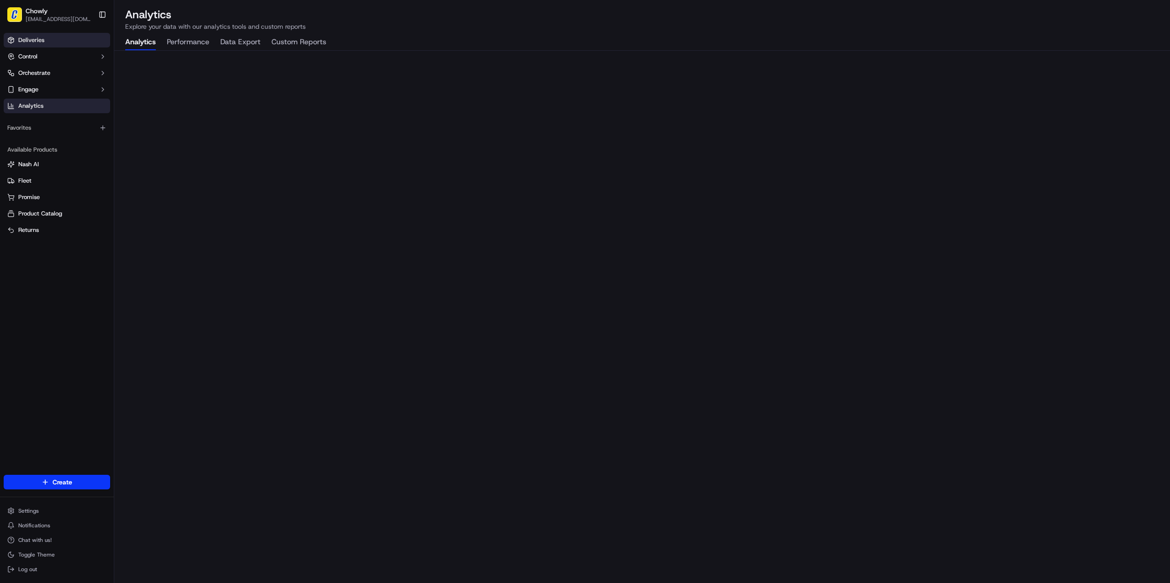
click at [58, 42] on link "Deliveries" at bounding box center [57, 40] width 106 height 15
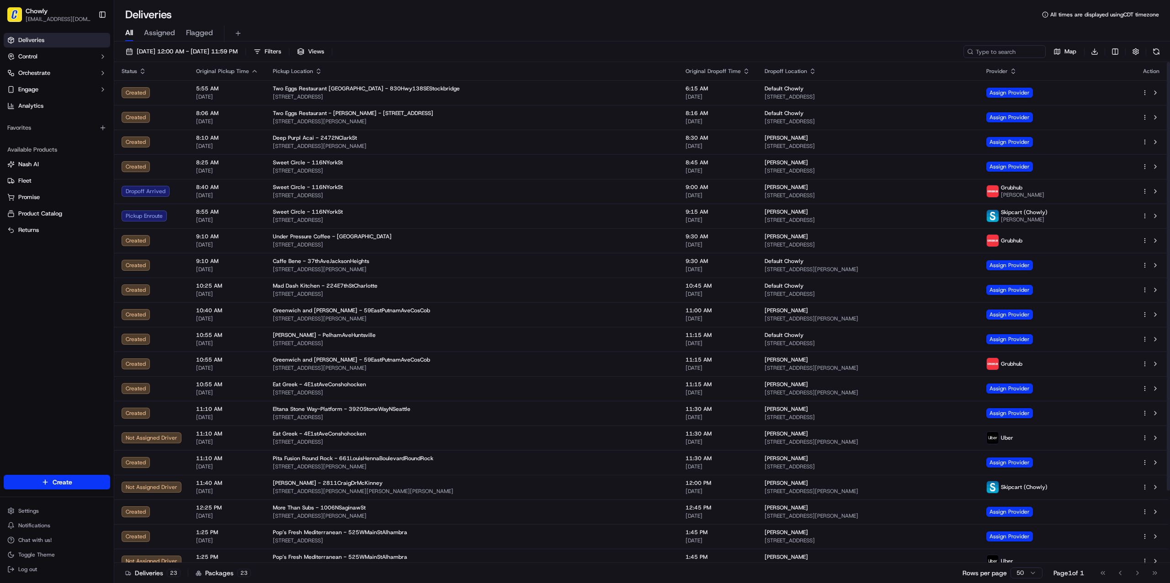
click at [742, 73] on icon "button" at bounding box center [745, 71] width 7 height 7
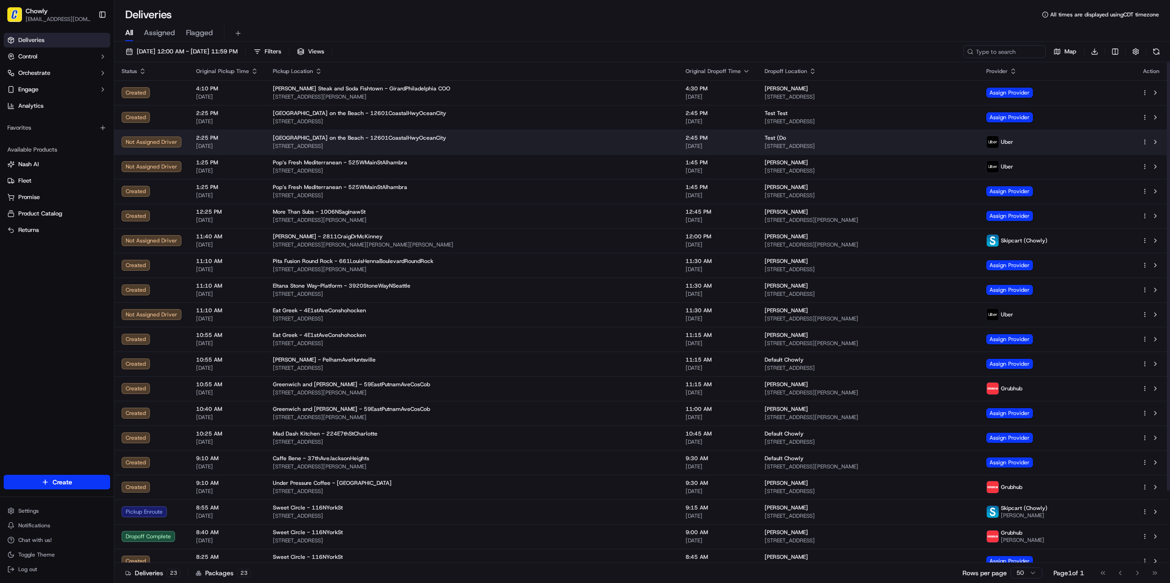
click at [1145, 140] on html "Chowly [EMAIL_ADDRESS][DOMAIN_NAME] Toggle Sidebar Deliveries Control Orchestra…" at bounding box center [585, 291] width 1170 height 583
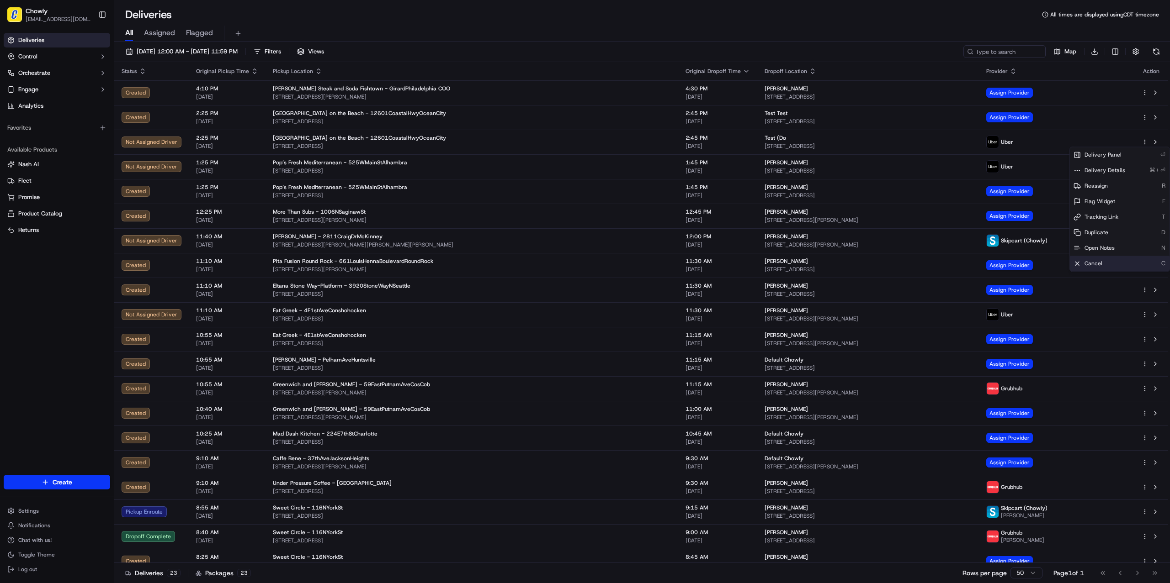
click at [1112, 259] on div "Cancel C" at bounding box center [1120, 264] width 100 height 16
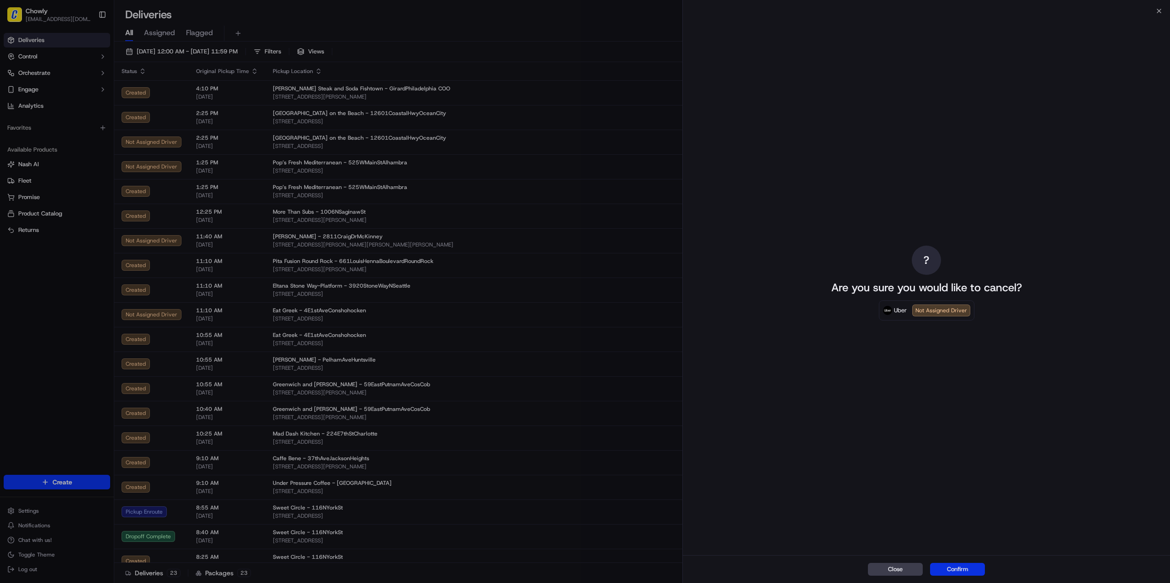
click at [954, 572] on button "Confirm" at bounding box center [957, 569] width 55 height 13
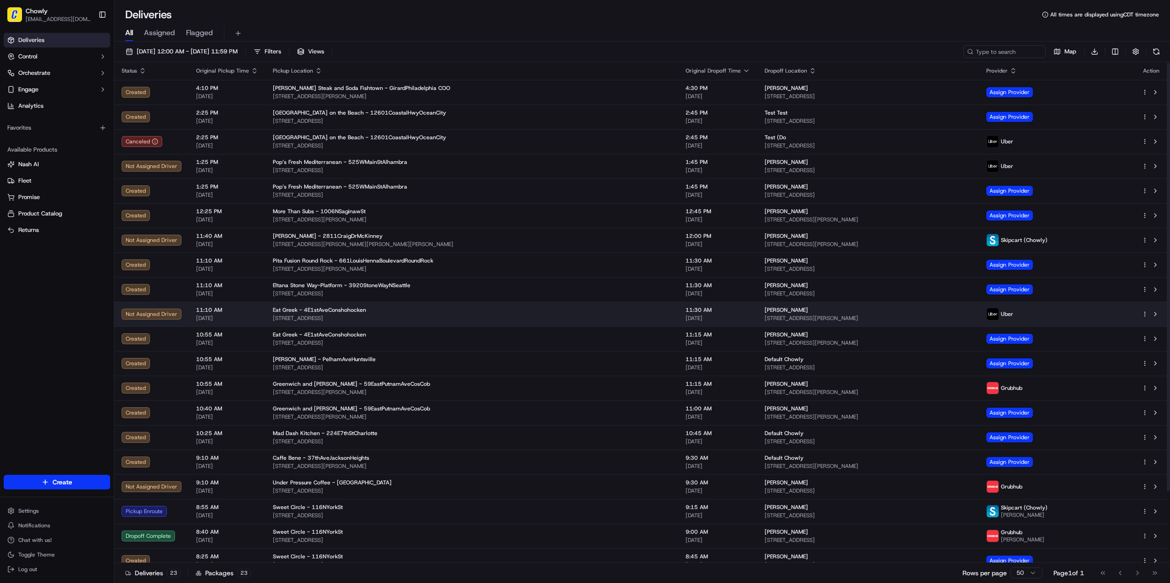
scroll to position [1, 0]
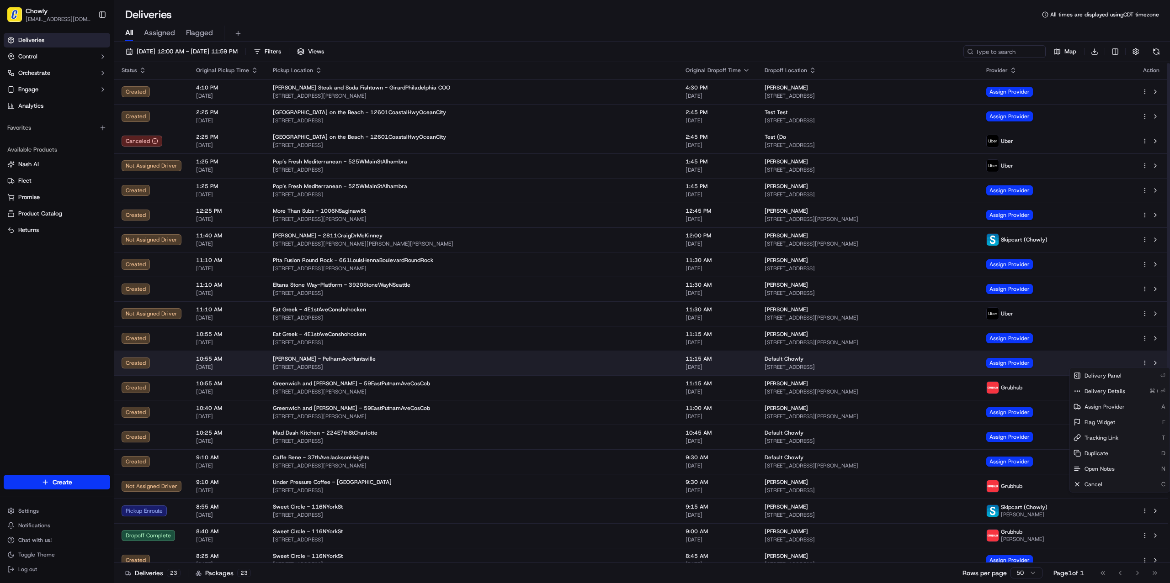
click at [1145, 361] on html "Chowly [EMAIL_ADDRESS][DOMAIN_NAME] Toggle Sidebar Deliveries Control Orchestra…" at bounding box center [585, 291] width 1170 height 583
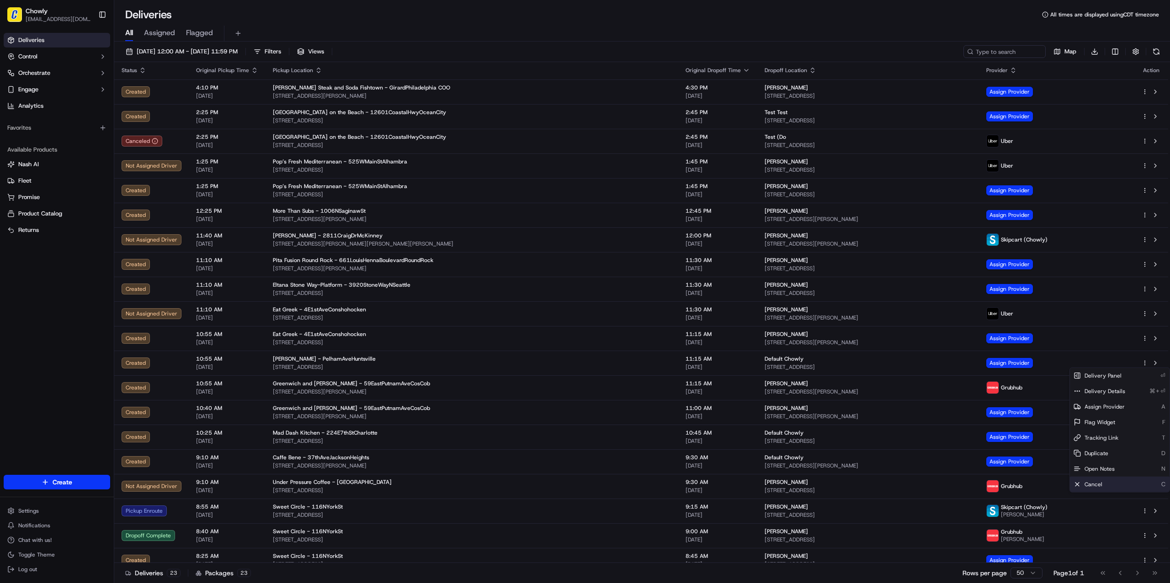
click at [1093, 486] on span "Cancel" at bounding box center [1093, 484] width 18 height 7
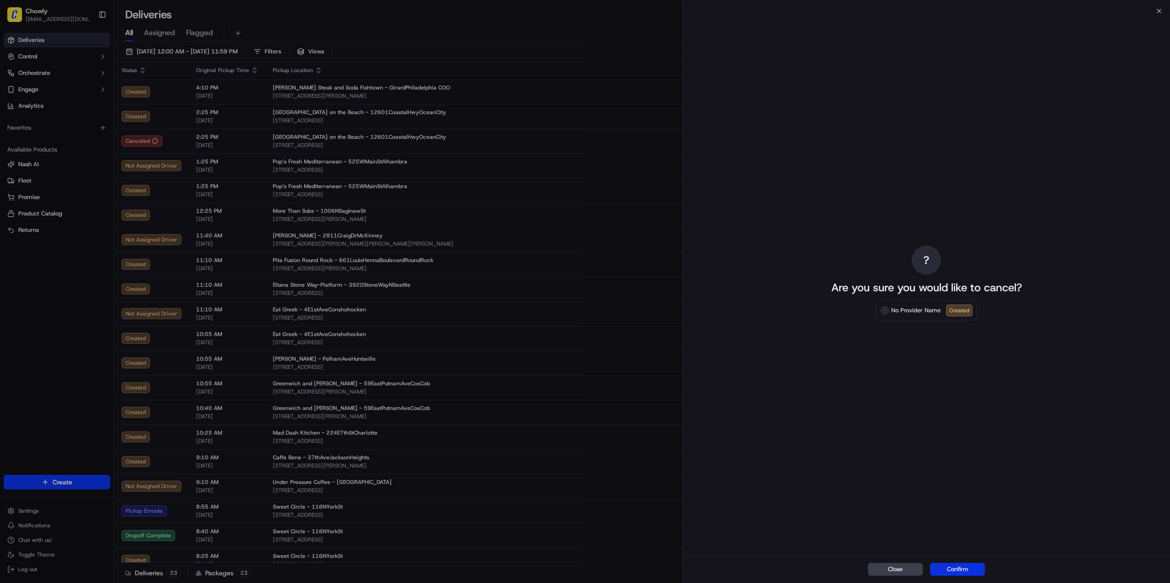
click at [949, 565] on button "Confirm" at bounding box center [957, 569] width 55 height 13
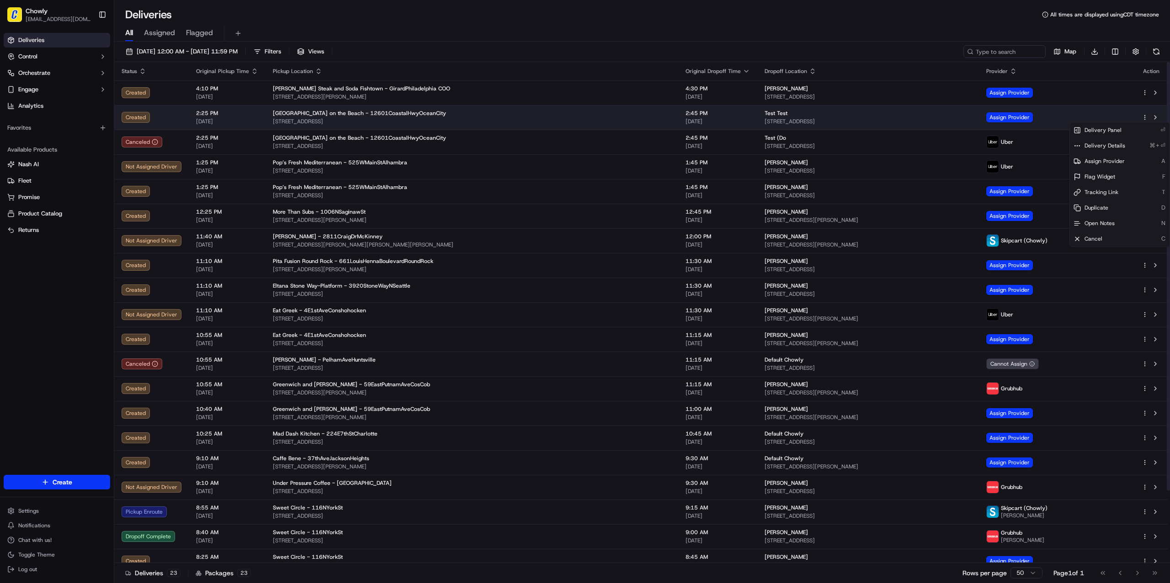
click at [1145, 116] on html "Chowly [EMAIL_ADDRESS][DOMAIN_NAME] Toggle Sidebar Deliveries Control Orchestra…" at bounding box center [585, 291] width 1170 height 583
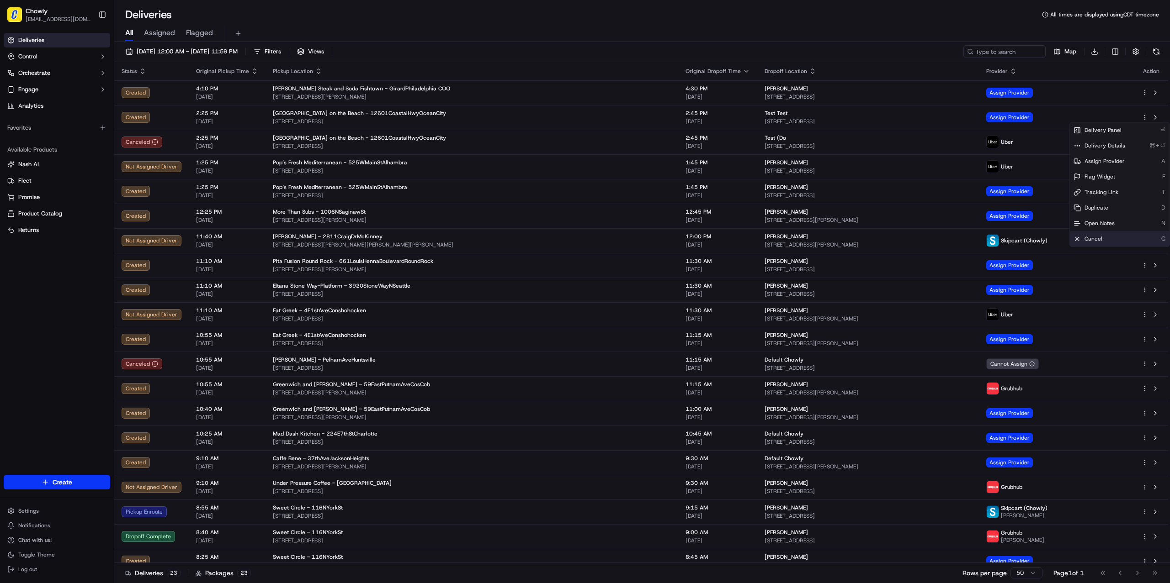
click at [1106, 238] on div "Cancel C" at bounding box center [1120, 239] width 100 height 16
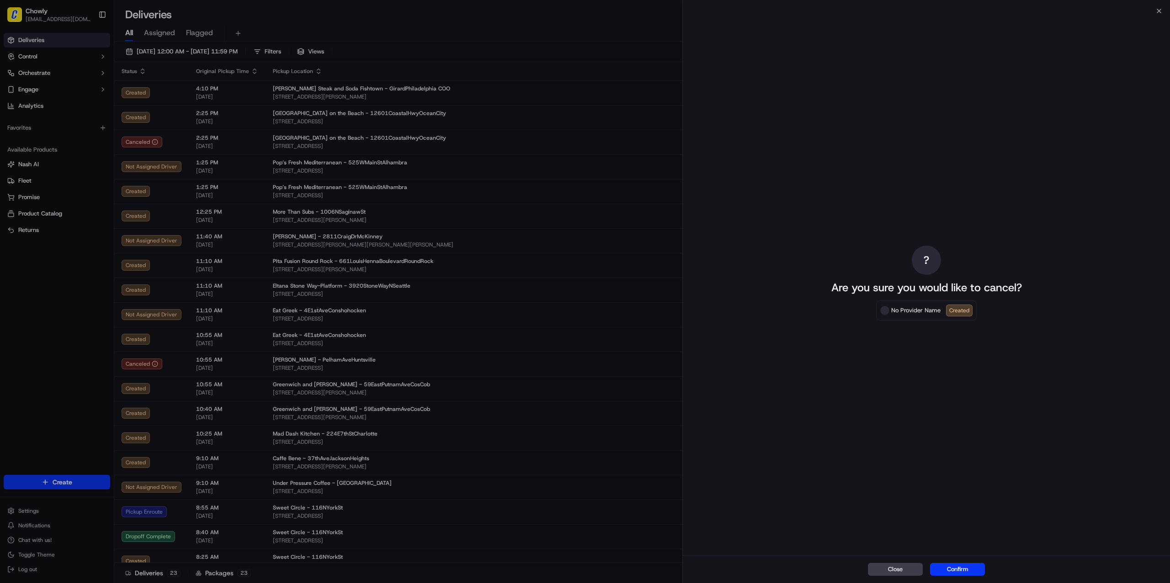
click at [941, 562] on div "Close Confirm" at bounding box center [926, 570] width 487 height 28
click at [943, 568] on button "Confirm" at bounding box center [957, 569] width 55 height 13
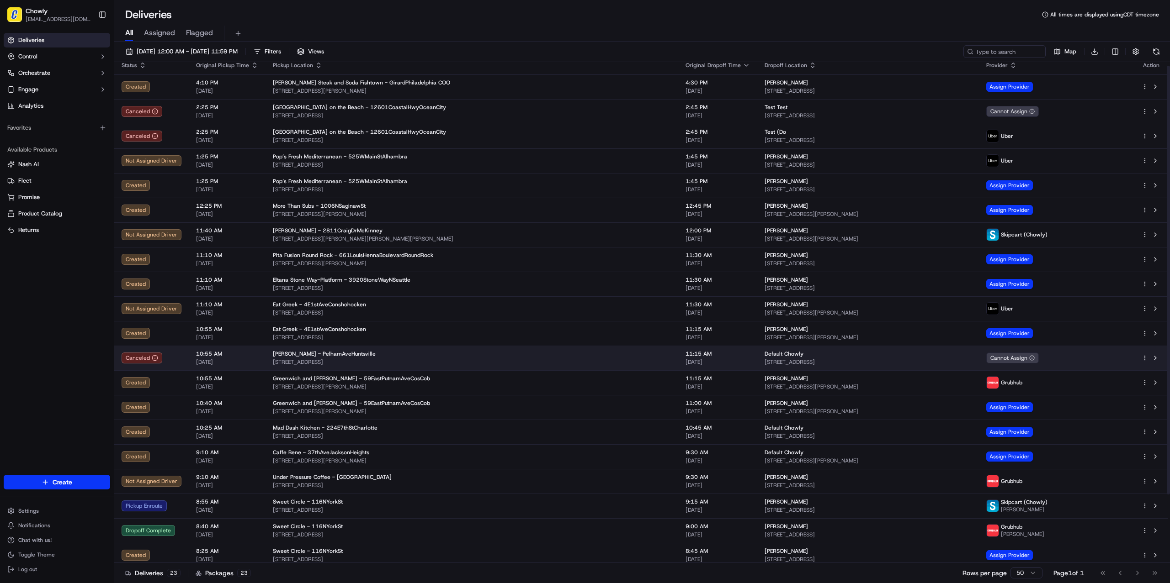
scroll to position [10, 0]
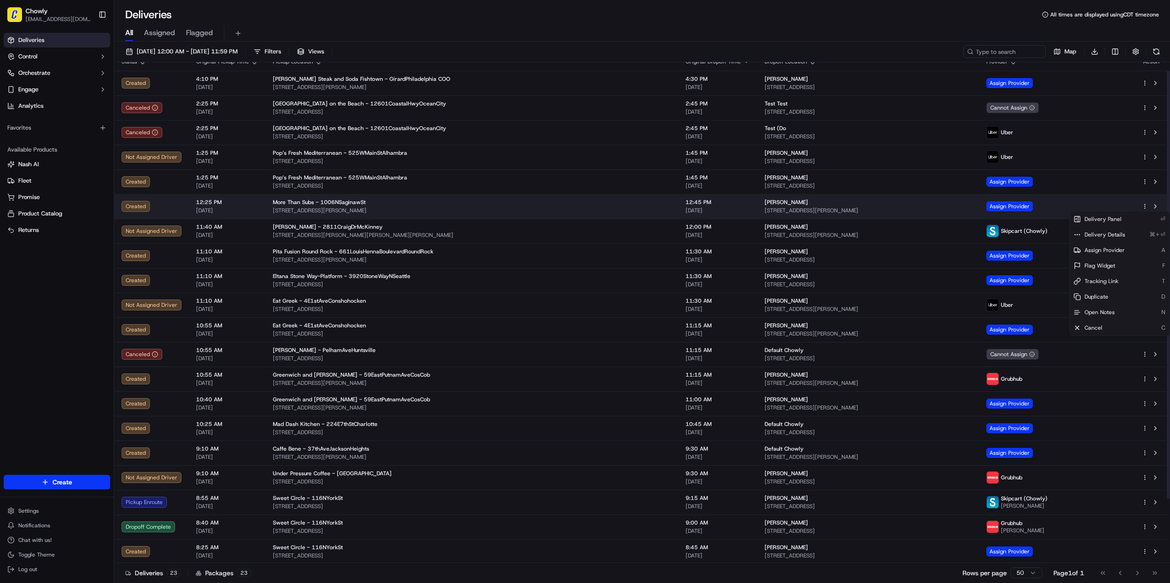
click at [1146, 207] on html "Chowly [EMAIL_ADDRESS][DOMAIN_NAME] Toggle Sidebar Deliveries Control Orchestra…" at bounding box center [585, 291] width 1170 height 583
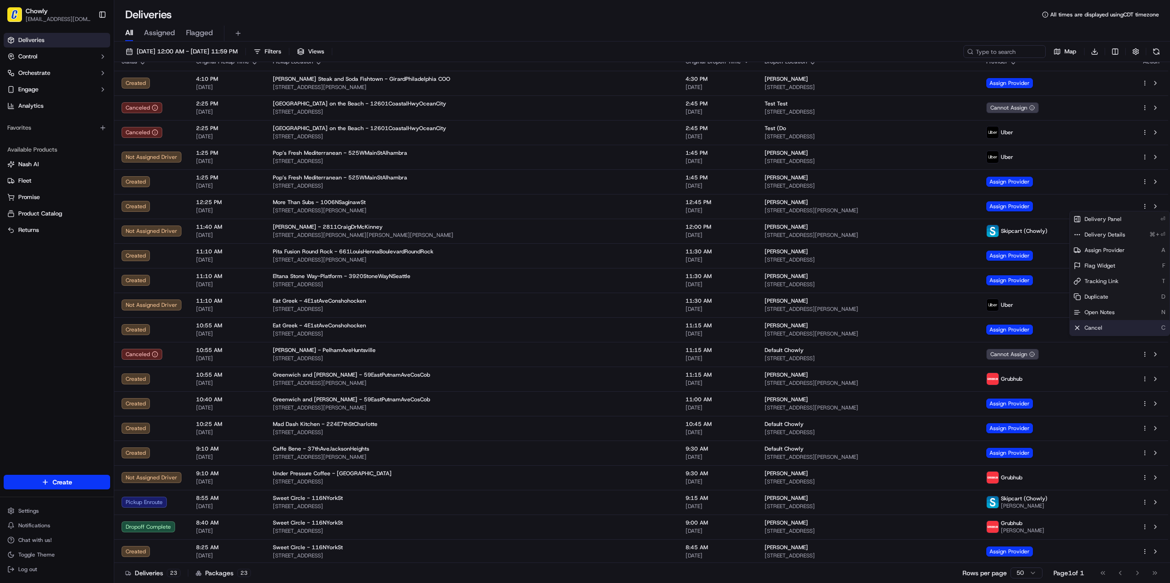
click at [1114, 332] on div "Cancel C" at bounding box center [1120, 328] width 100 height 16
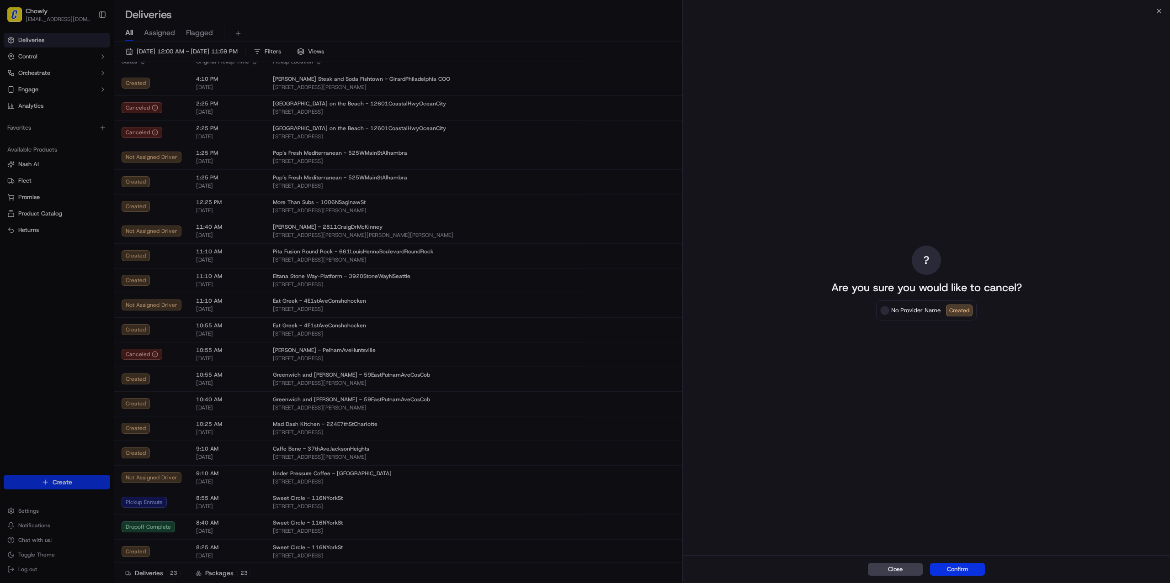
click at [948, 565] on button "Confirm" at bounding box center [957, 569] width 55 height 13
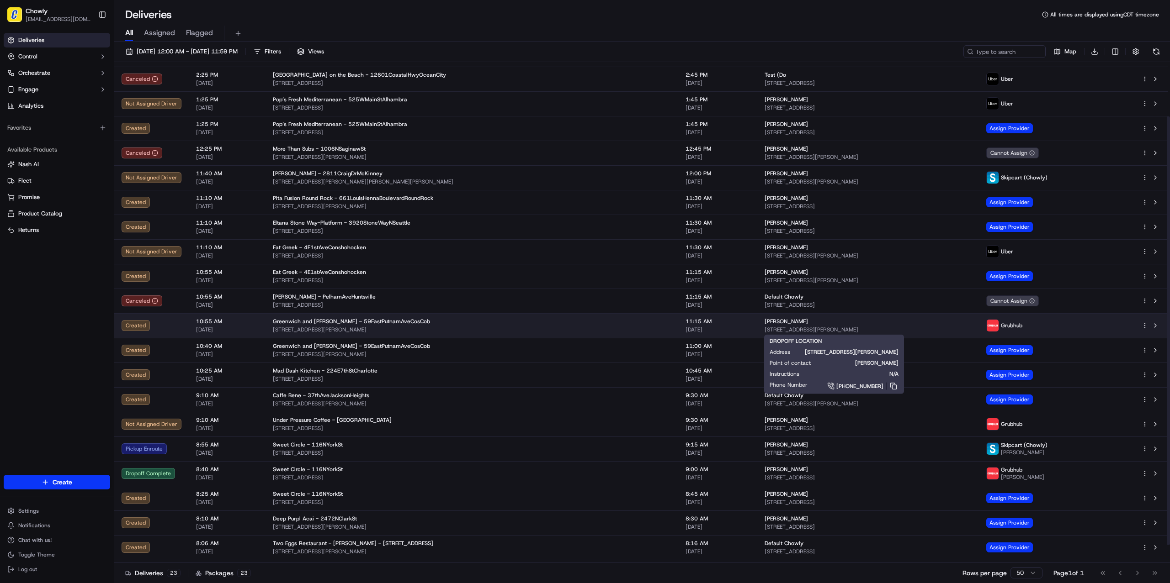
scroll to position [64, 0]
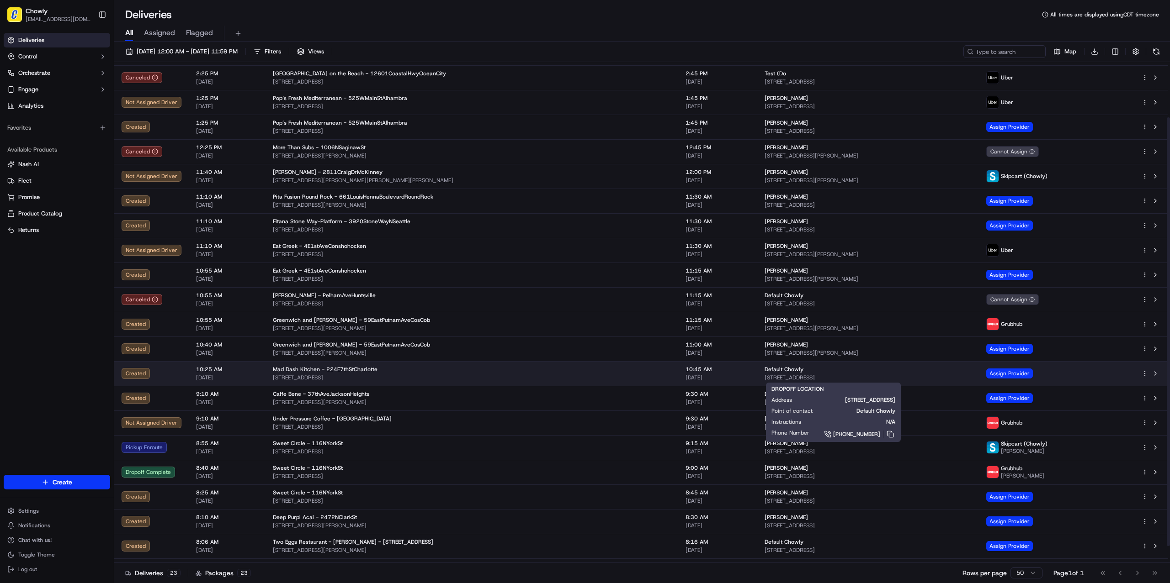
click at [764, 374] on span "[STREET_ADDRESS]" at bounding box center [867, 377] width 207 height 7
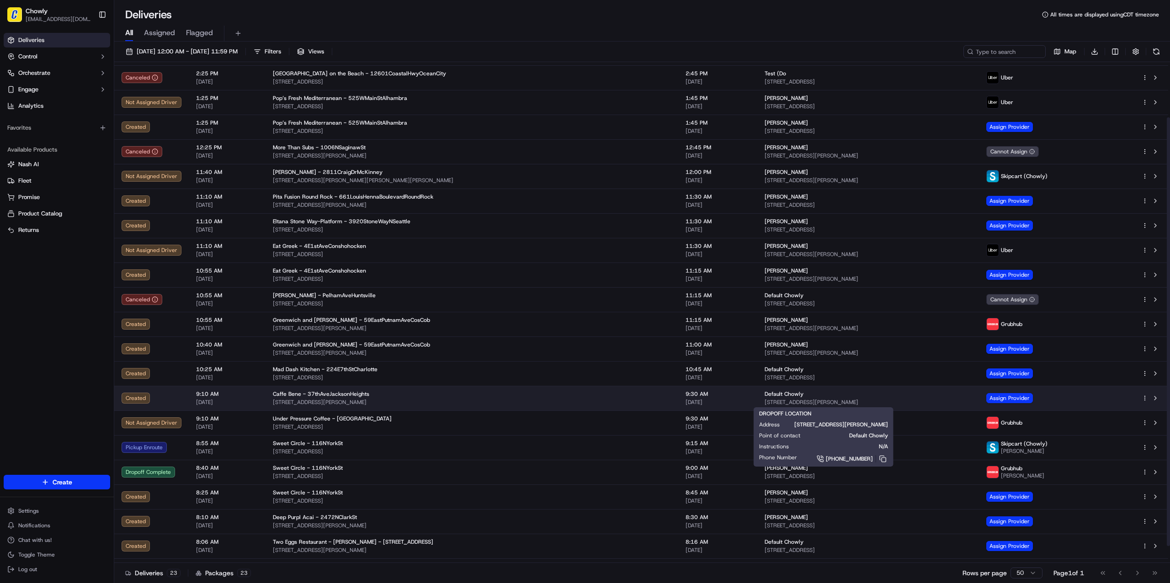
click at [778, 402] on span "[STREET_ADDRESS][PERSON_NAME]" at bounding box center [867, 402] width 207 height 7
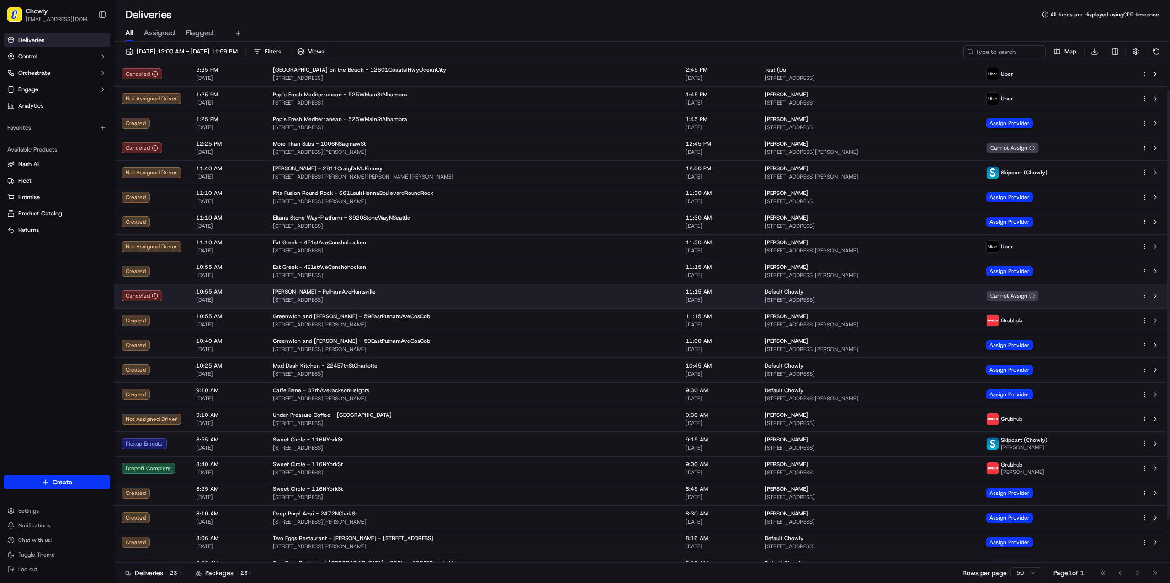
scroll to position [84, 0]
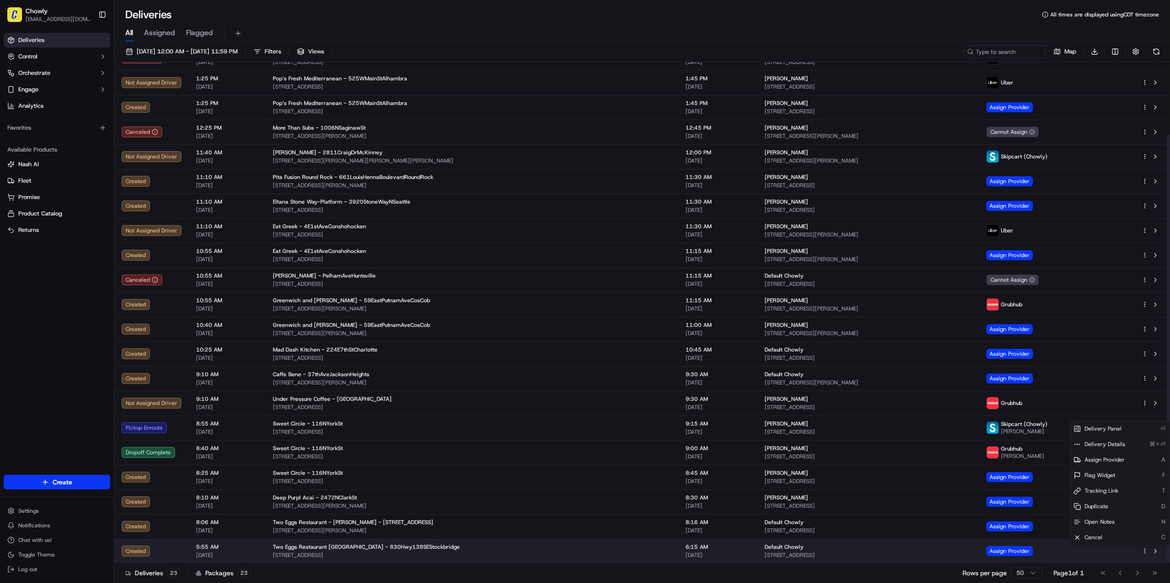
click at [1145, 548] on html "Chowly [EMAIL_ADDRESS][DOMAIN_NAME] Toggle Sidebar Deliveries Control Orchestra…" at bounding box center [585, 291] width 1170 height 583
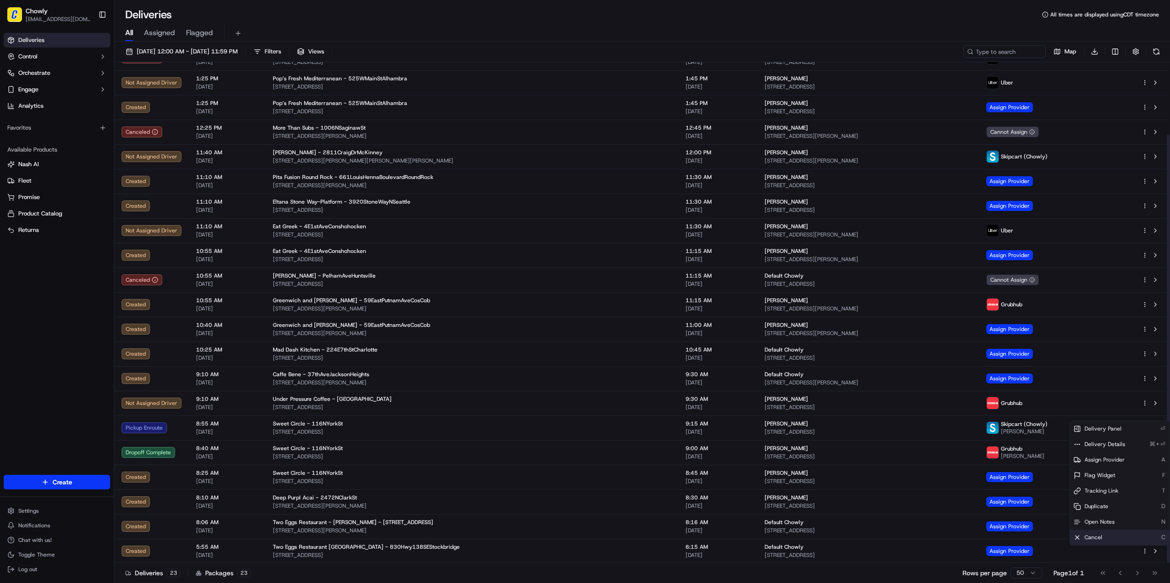
click at [1129, 538] on div "Cancel C" at bounding box center [1120, 538] width 100 height 16
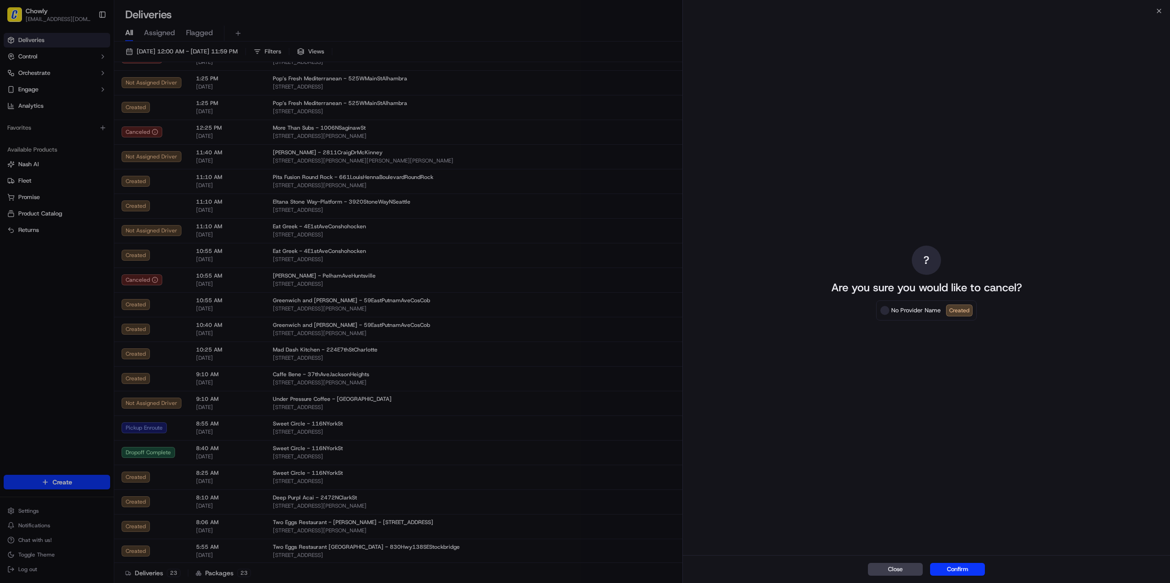
click at [974, 562] on div "Close Confirm" at bounding box center [926, 570] width 487 height 28
click at [975, 567] on button "Confirm" at bounding box center [957, 569] width 55 height 13
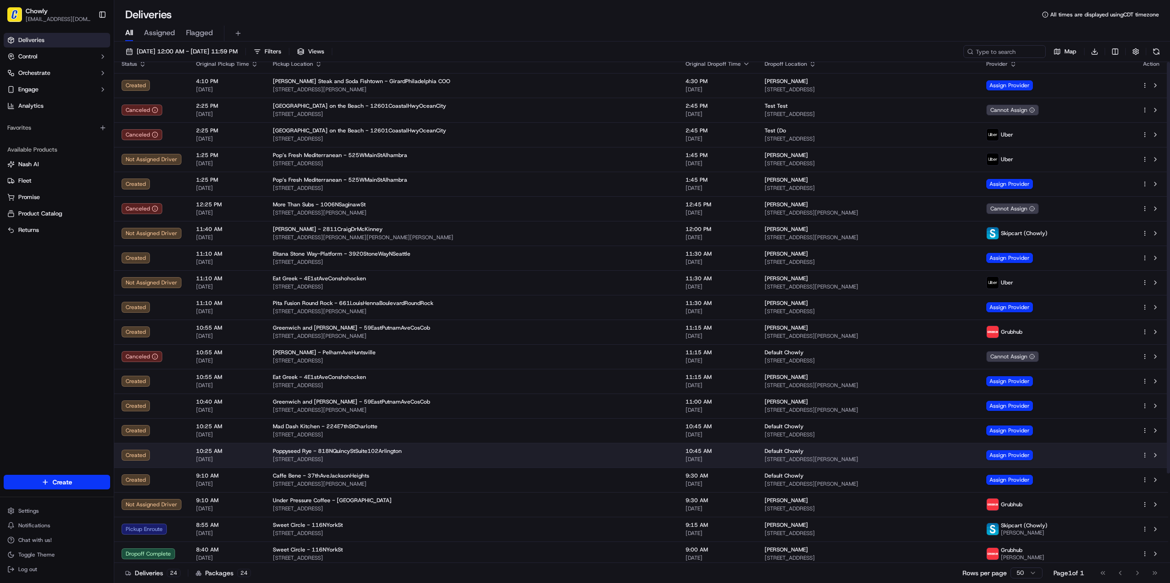
scroll to position [0, 0]
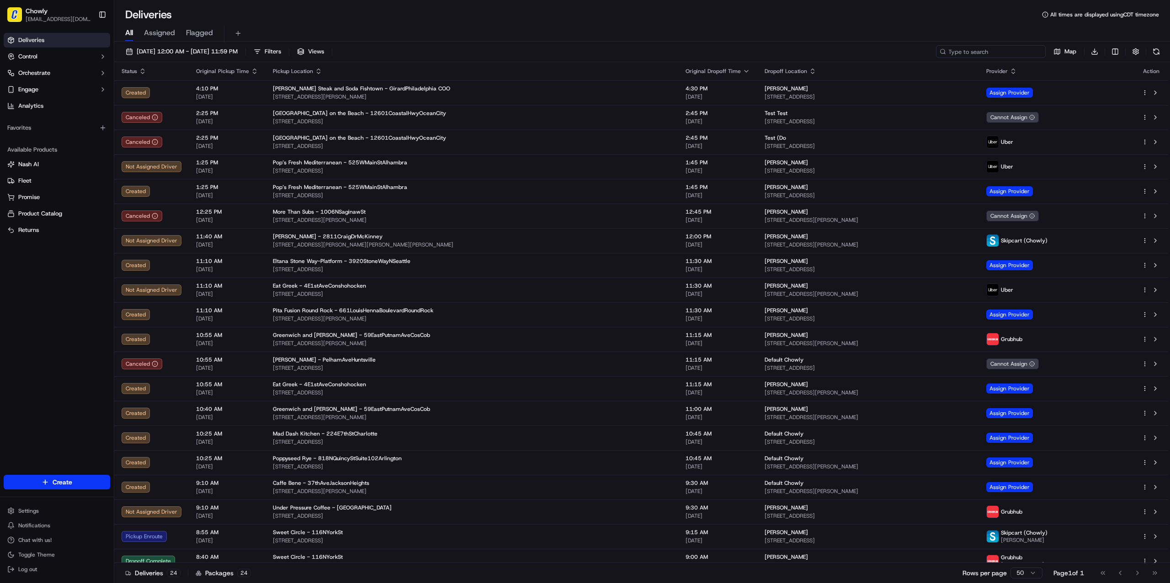
click at [995, 48] on input at bounding box center [991, 51] width 110 height 13
type input "test"
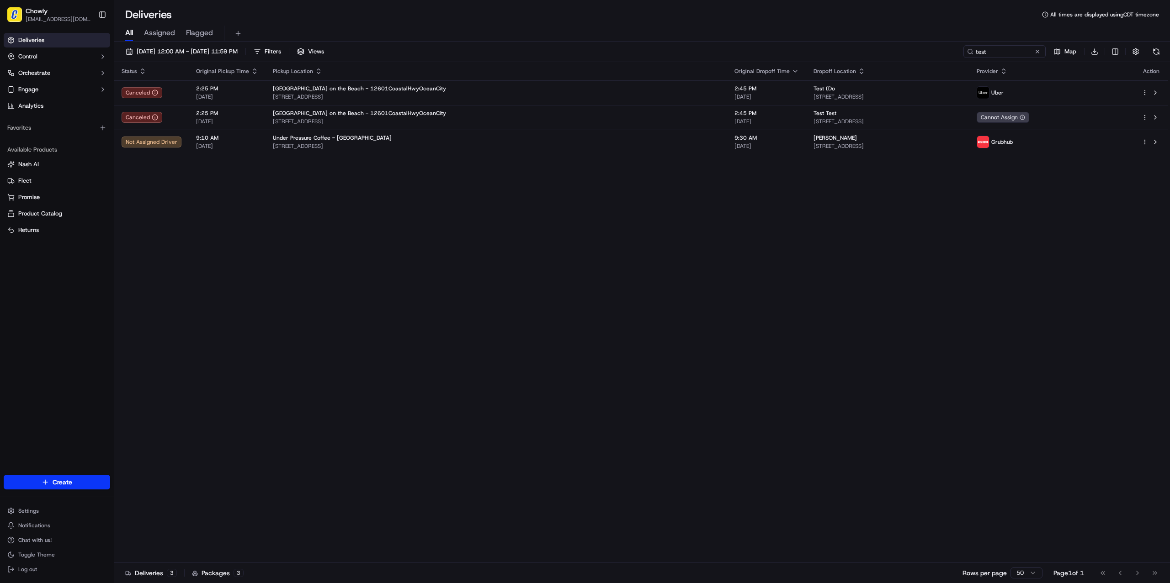
click at [403, 269] on div "Status Original Pickup Time Pickup Location Original Dropoff Time Dropoff Locat…" at bounding box center [641, 312] width 1054 height 501
click at [125, 35] on span "All" at bounding box center [129, 32] width 8 height 11
click at [42, 36] on span "Deliveries" at bounding box center [31, 40] width 26 height 8
click at [1036, 53] on button at bounding box center [1037, 51] width 9 height 9
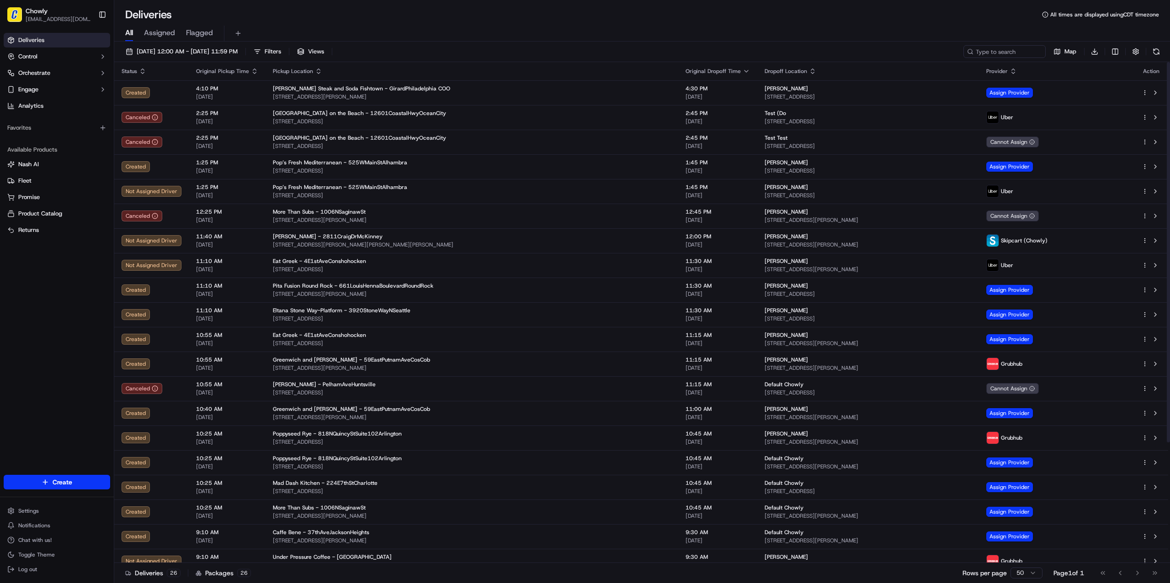
click at [254, 72] on th "Original Pickup Time" at bounding box center [227, 71] width 77 height 18
click at [253, 72] on icon "button" at bounding box center [254, 72] width 3 height 1
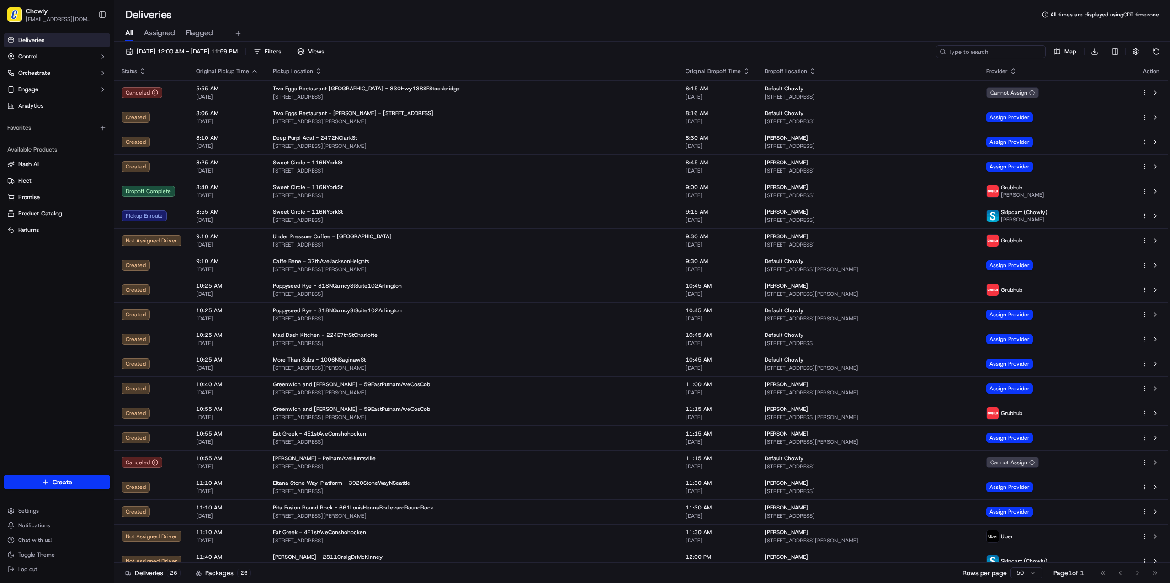
click at [1023, 51] on input at bounding box center [991, 51] width 110 height 13
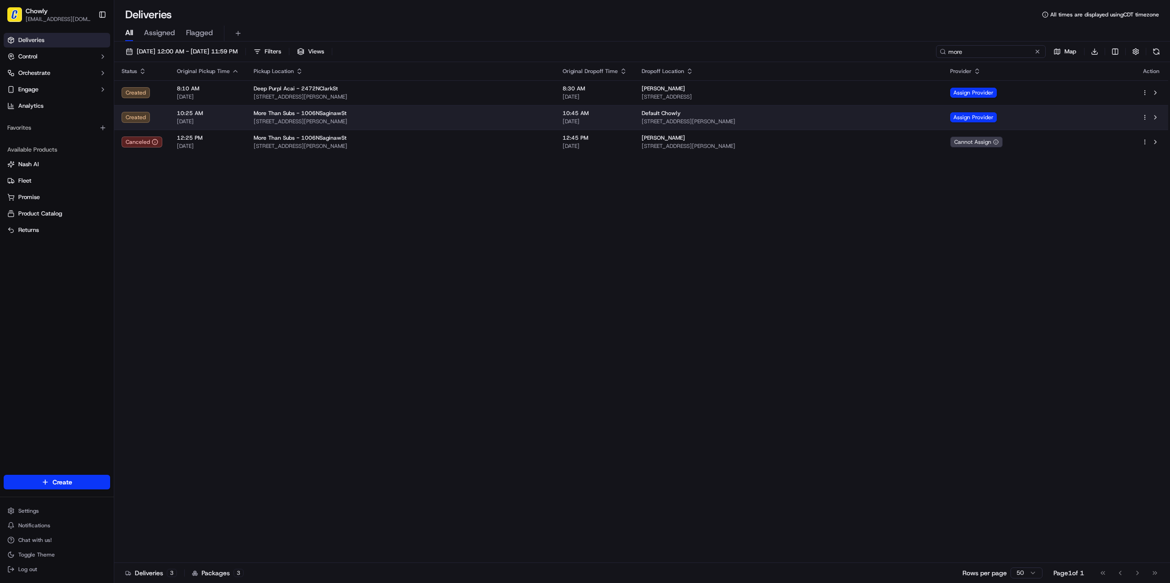
type input "more"
click at [1146, 115] on html "Chowly [EMAIL_ADDRESS][DOMAIN_NAME] Toggle Sidebar Deliveries Control Orchestra…" at bounding box center [585, 291] width 1170 height 583
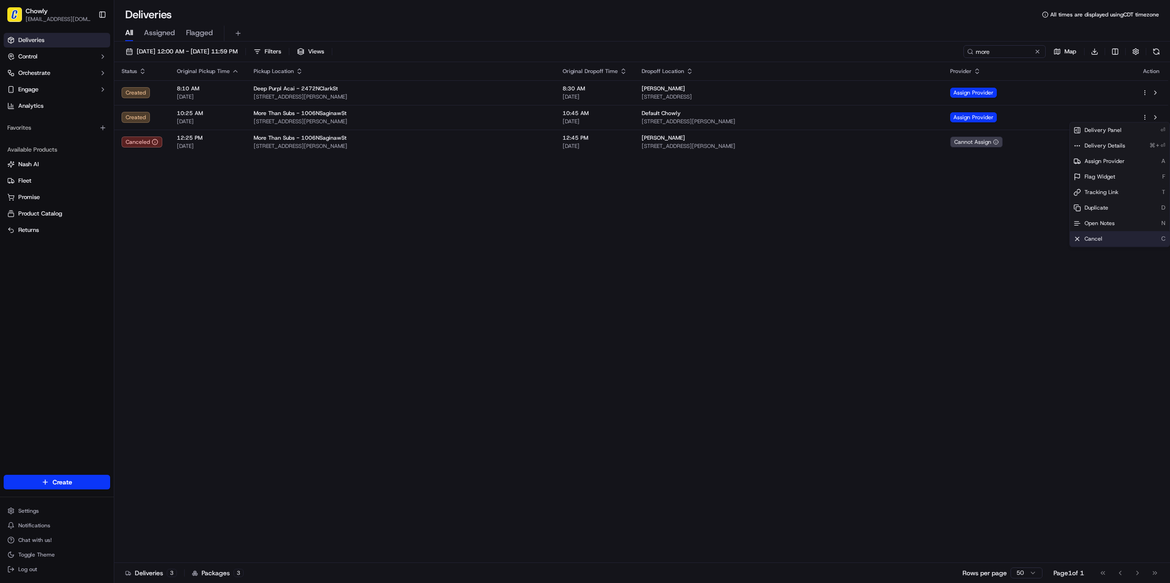
click at [1114, 235] on div "Cancel C" at bounding box center [1120, 239] width 100 height 16
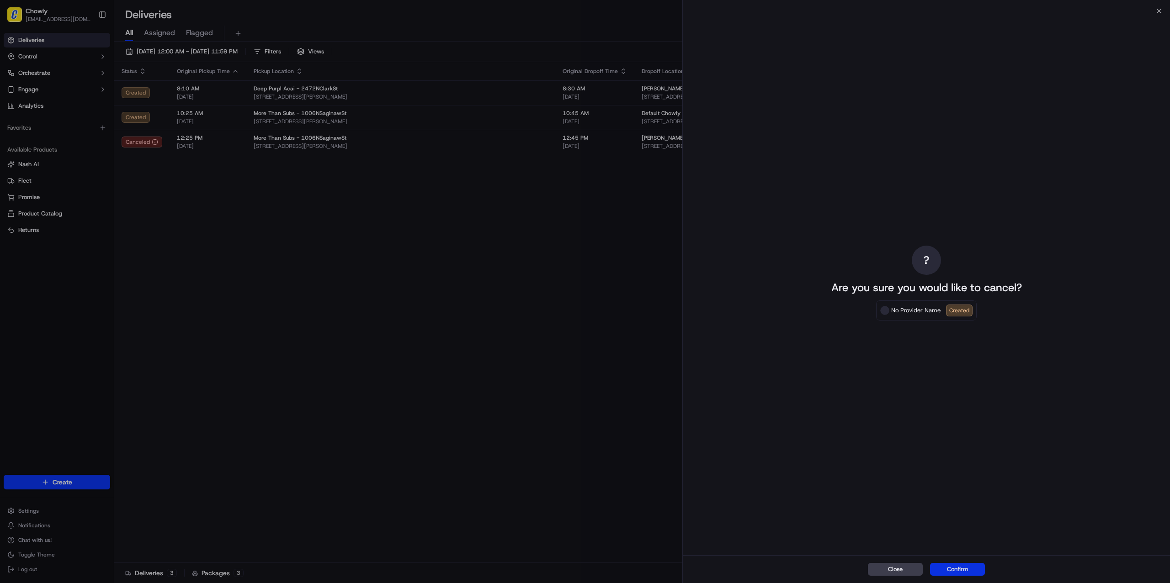
click at [947, 572] on button "Confirm" at bounding box center [957, 569] width 55 height 13
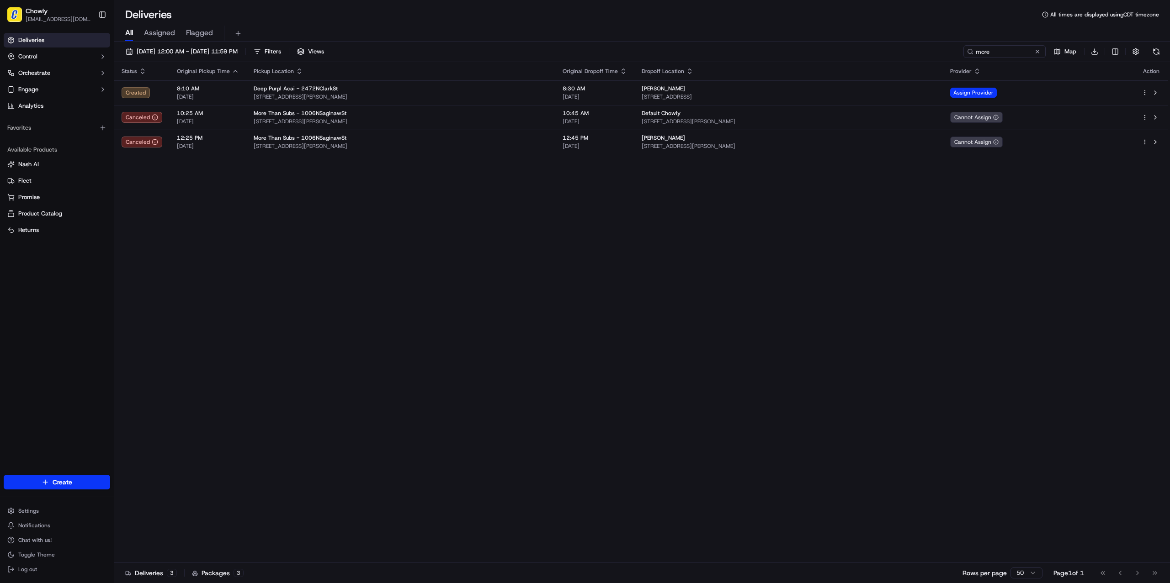
click at [62, 37] on link "Deliveries" at bounding box center [57, 40] width 106 height 15
click at [32, 39] on span "Deliveries" at bounding box center [31, 40] width 26 height 8
click at [1036, 55] on button at bounding box center [1037, 51] width 9 height 9
